Goal: Find specific page/section: Find specific page/section

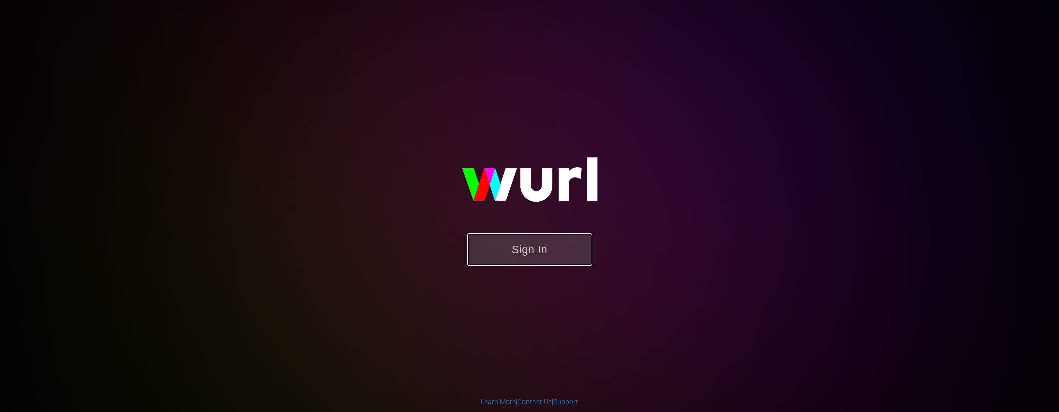
click at [529, 247] on button "Sign In" at bounding box center [529, 249] width 125 height 32
click at [512, 250] on button "Sign In" at bounding box center [529, 249] width 125 height 32
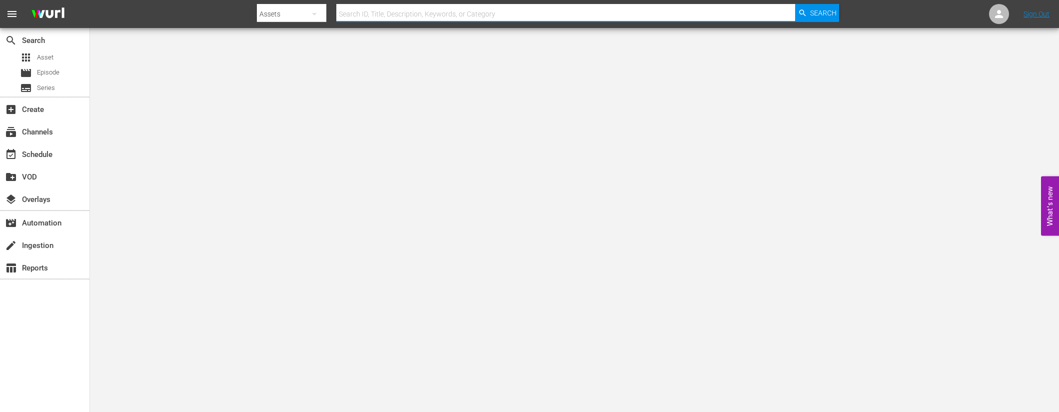
click at [430, 13] on input "text" at bounding box center [565, 14] width 459 height 24
type input "comedy"
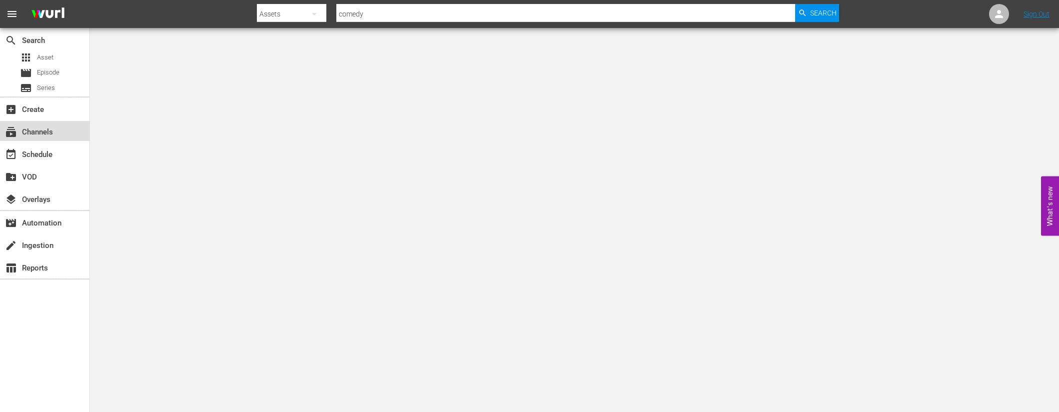
click at [57, 131] on div "subscriptions Channels" at bounding box center [44, 131] width 89 height 20
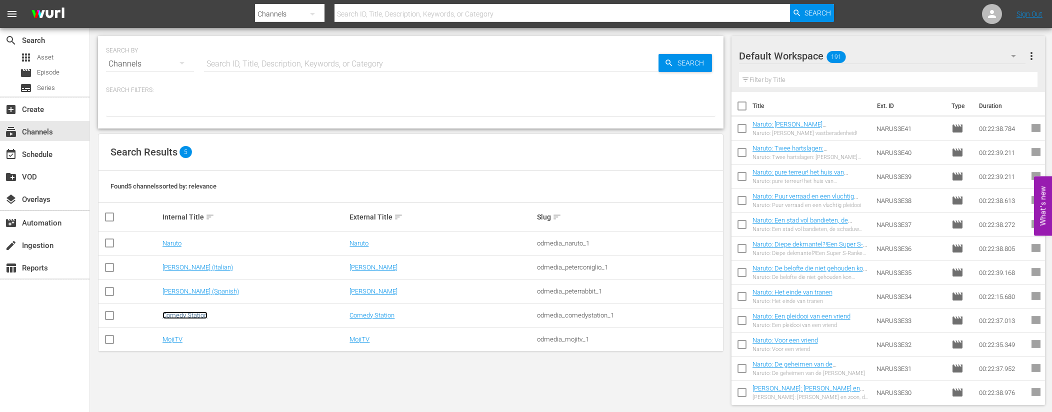
click at [196, 313] on link "Comedy Station" at bounding box center [184, 314] width 45 height 7
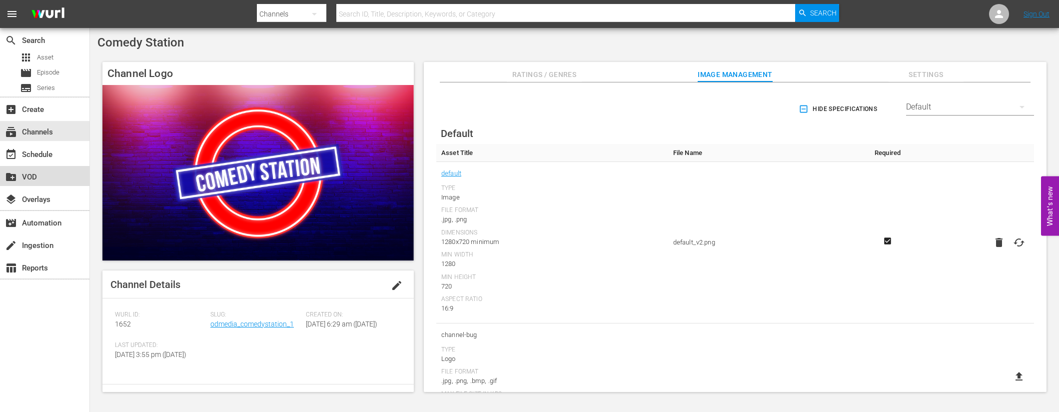
click at [36, 175] on div "create_new_folder VOD" at bounding box center [28, 175] width 56 height 9
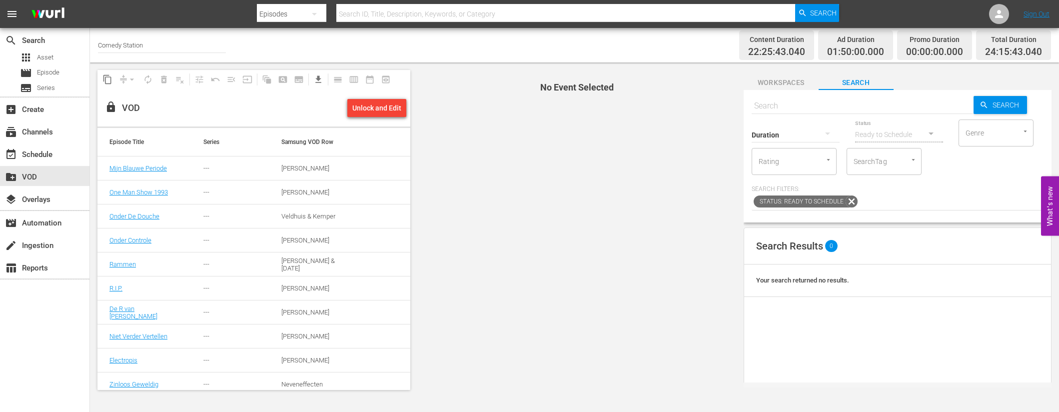
click at [811, 104] on input "text" at bounding box center [863, 106] width 222 height 24
type input "comedy"
drag, startPoint x: 805, startPoint y: 108, endPoint x: 741, endPoint y: 106, distance: 64.5
click at [741, 106] on span "Workspaces Search Search comedy Search Duration Status Ready to Schedule Genre …" at bounding box center [897, 229] width 323 height 335
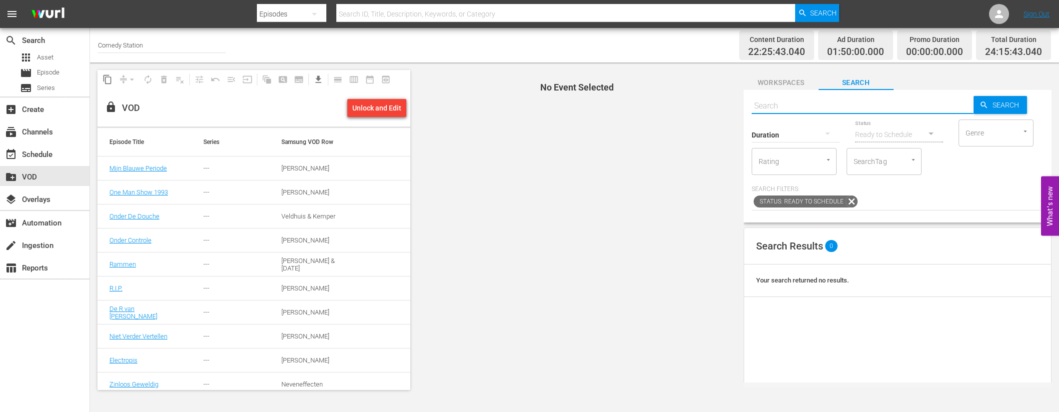
paste input "In Onaanvaardbare Staat"
type input "In Onaanvaardbare Staat"
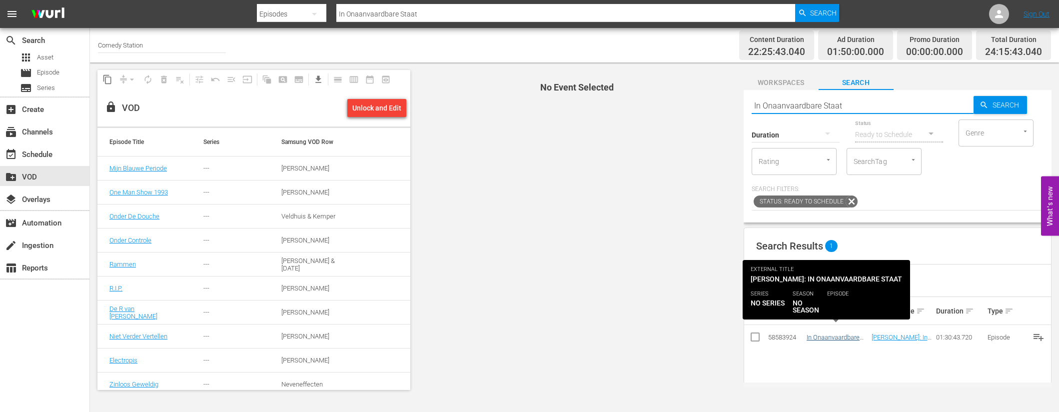
type input "In Onaanvaardbare Staat"
click at [826, 336] on link "In Onaanvaardbare Staat" at bounding box center [833, 340] width 53 height 15
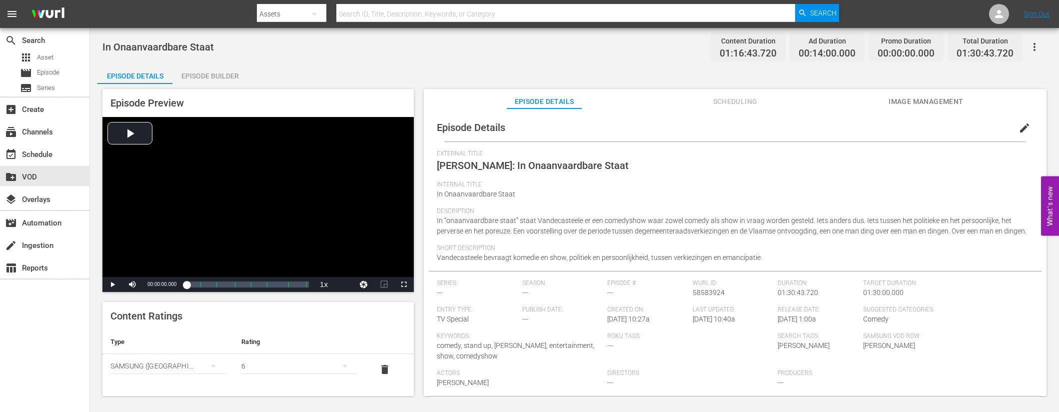
click at [204, 75] on div "Episode Builder" at bounding box center [209, 76] width 75 height 24
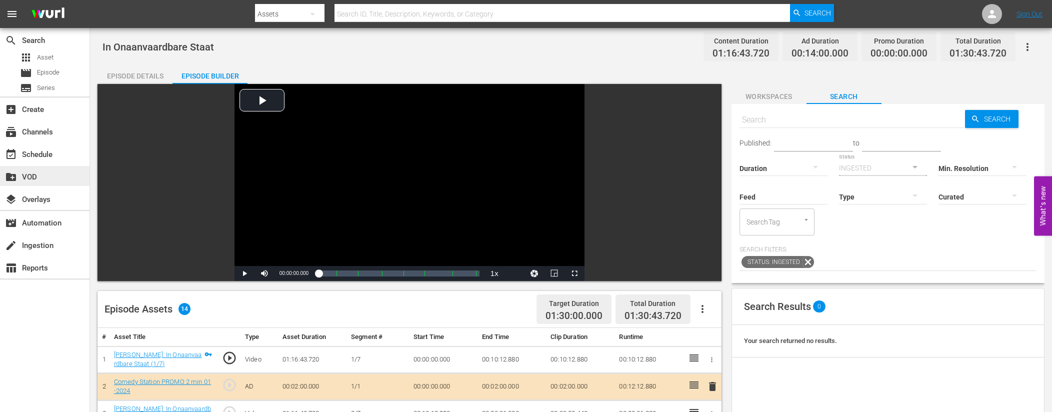
click at [46, 171] on div "create_new_folder VOD" at bounding box center [28, 175] width 56 height 9
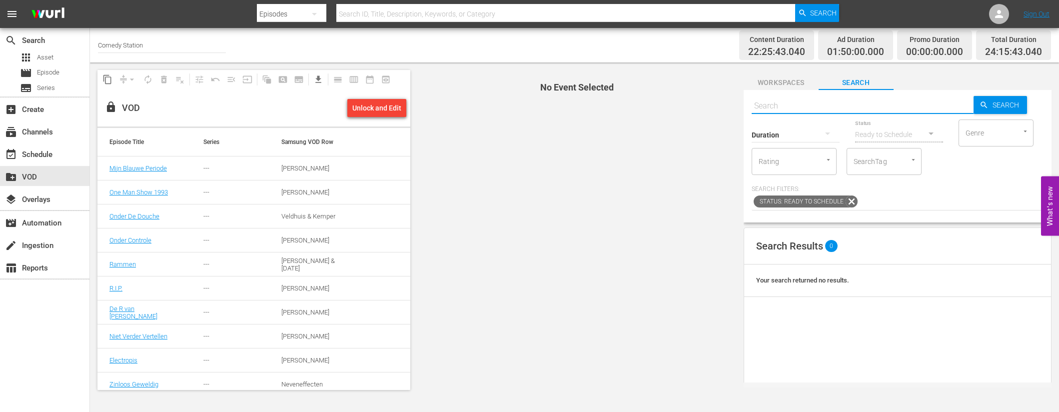
click at [781, 103] on input "text" at bounding box center [863, 106] width 222 height 24
paste input "Gekapt"
type input "Gekapt"
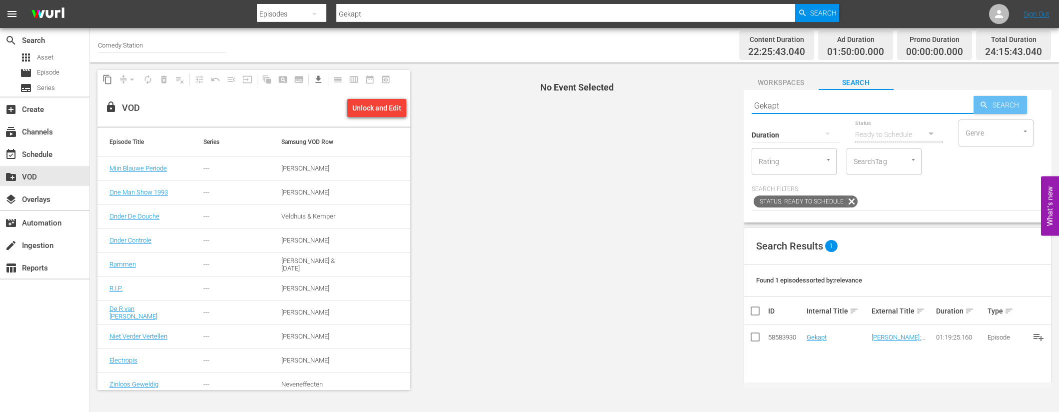
type input "Gekapt"
click at [1004, 109] on span "Search" at bounding box center [1008, 105] width 38 height 18
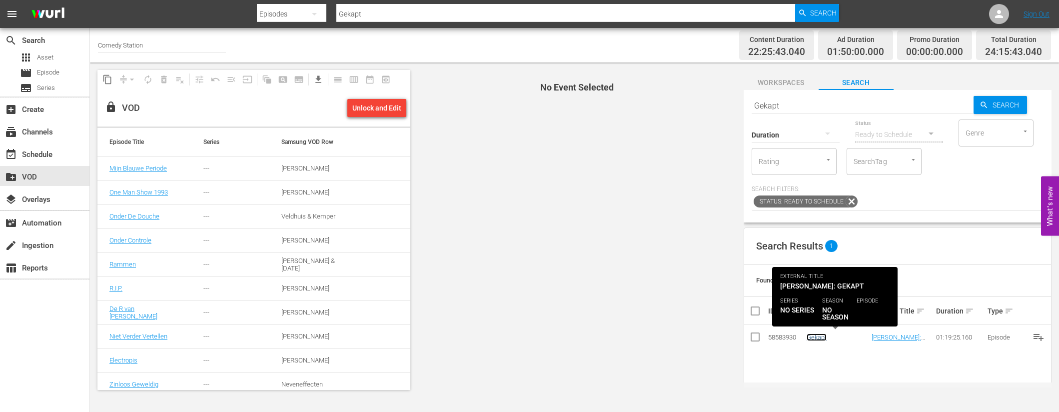
click at [820, 336] on link "Gekapt" at bounding box center [817, 336] width 20 height 7
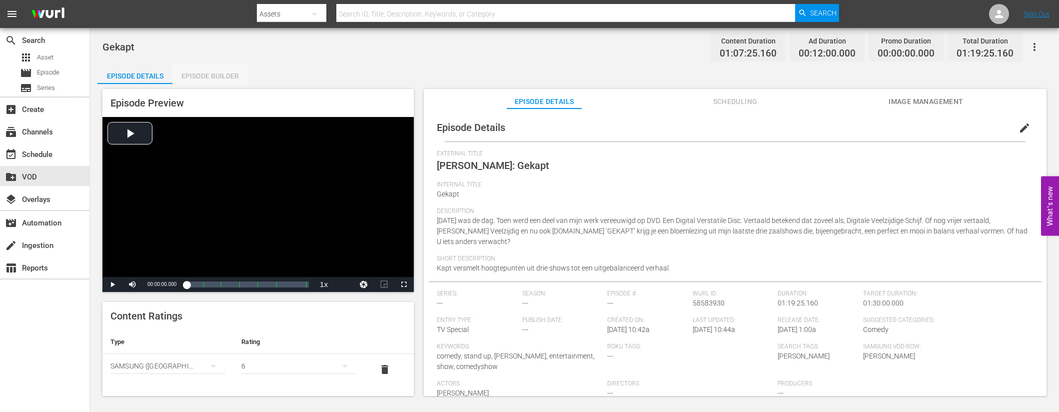
click at [213, 78] on div "Episode Builder" at bounding box center [209, 76] width 75 height 24
